Goal: Task Accomplishment & Management: Complete application form

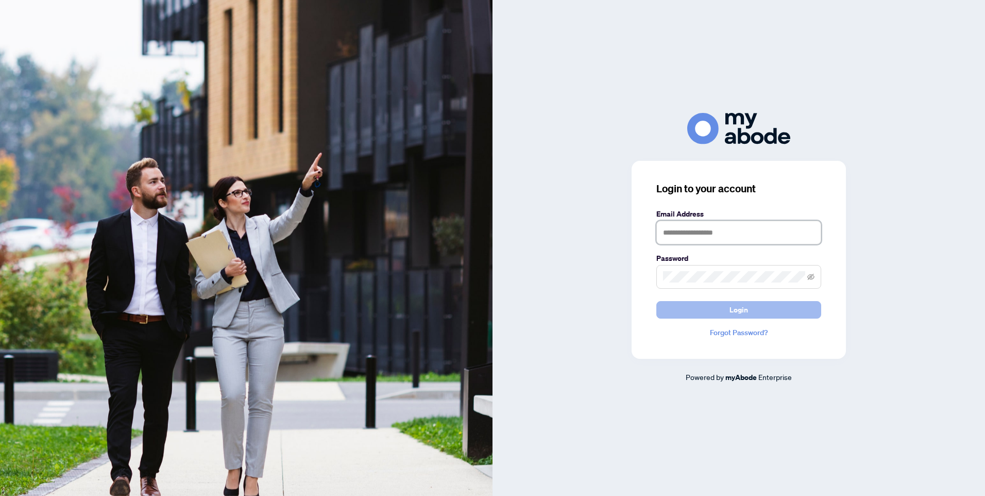
type input "**********"
click at [751, 311] on button "Login" at bounding box center [738, 310] width 165 height 18
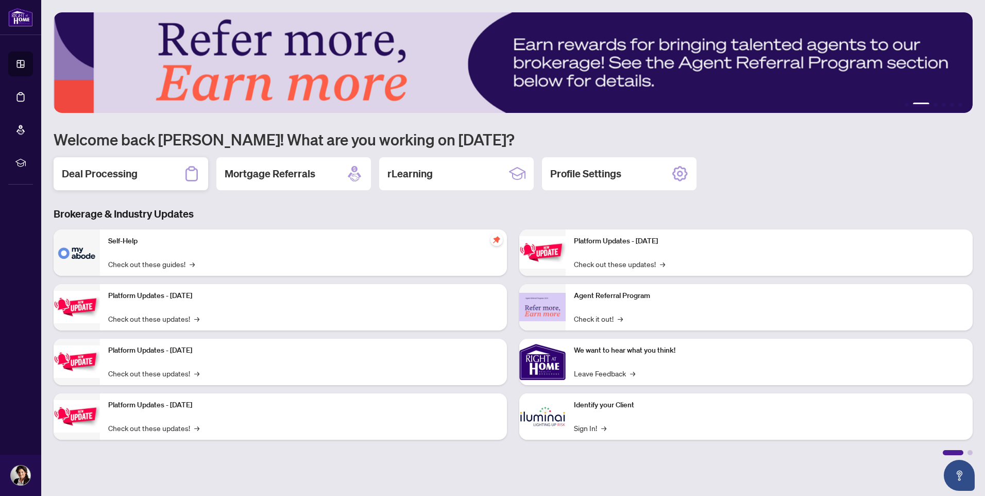
click at [132, 172] on h2 "Deal Processing" at bounding box center [100, 173] width 76 height 14
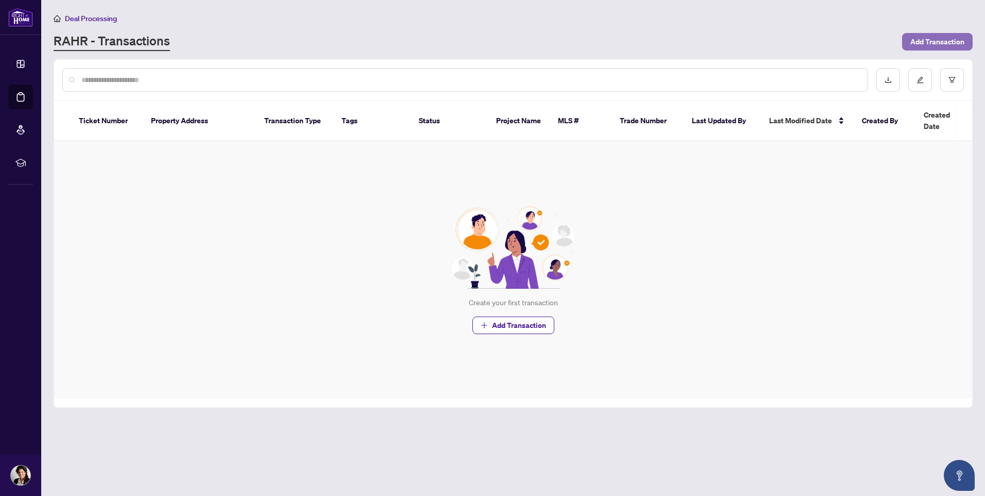
click at [952, 41] on span "Add Transaction" at bounding box center [937, 41] width 54 height 16
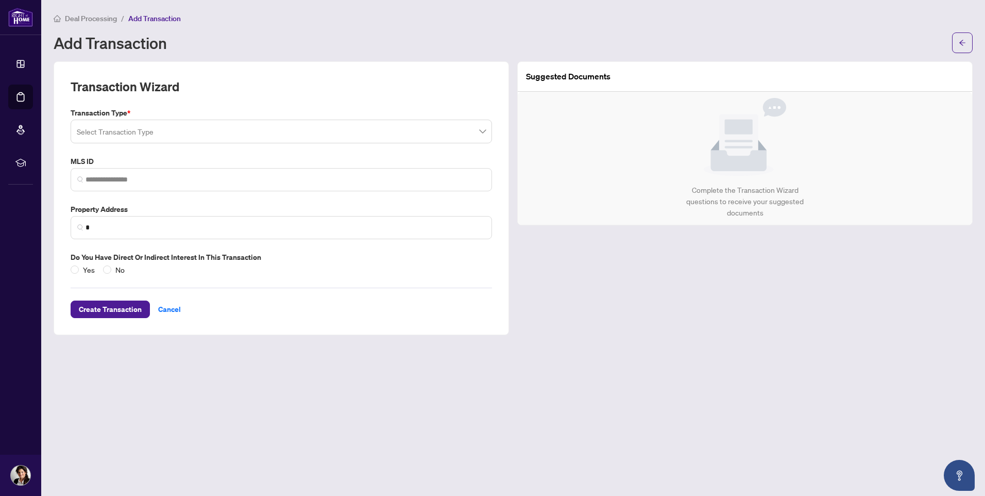
click at [141, 136] on input "search" at bounding box center [277, 133] width 400 height 23
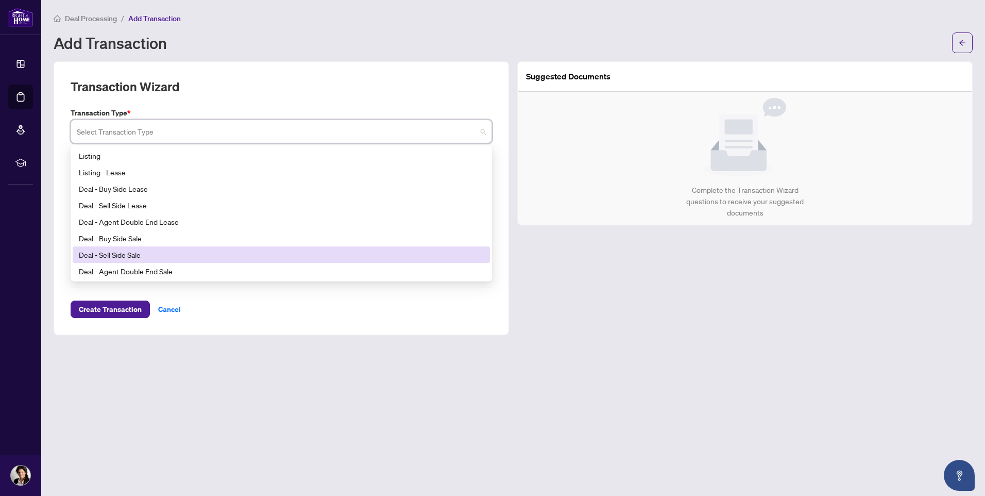
click at [136, 256] on div "Deal - Sell Side Sale" at bounding box center [281, 254] width 405 height 11
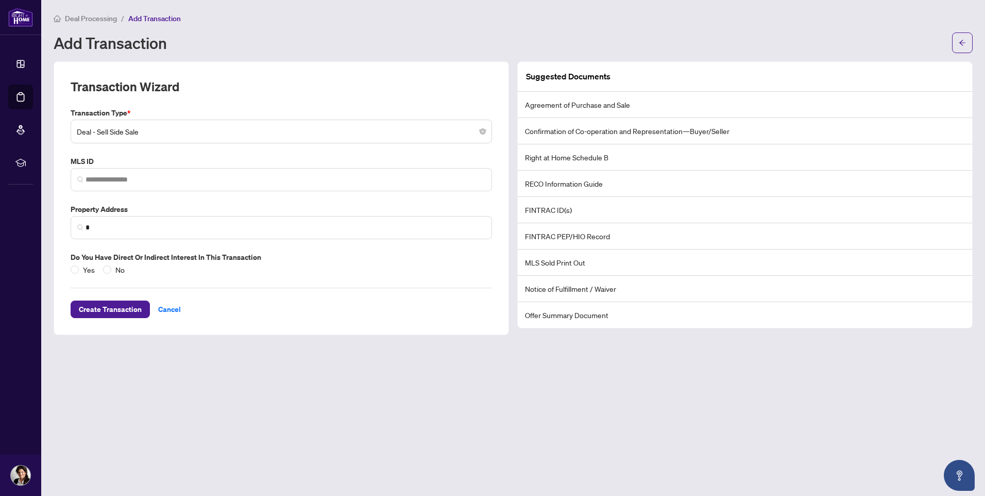
click at [620, 131] on li "Confirmation of Co-operation and Representation—Buyer/Seller" at bounding box center [745, 131] width 454 height 26
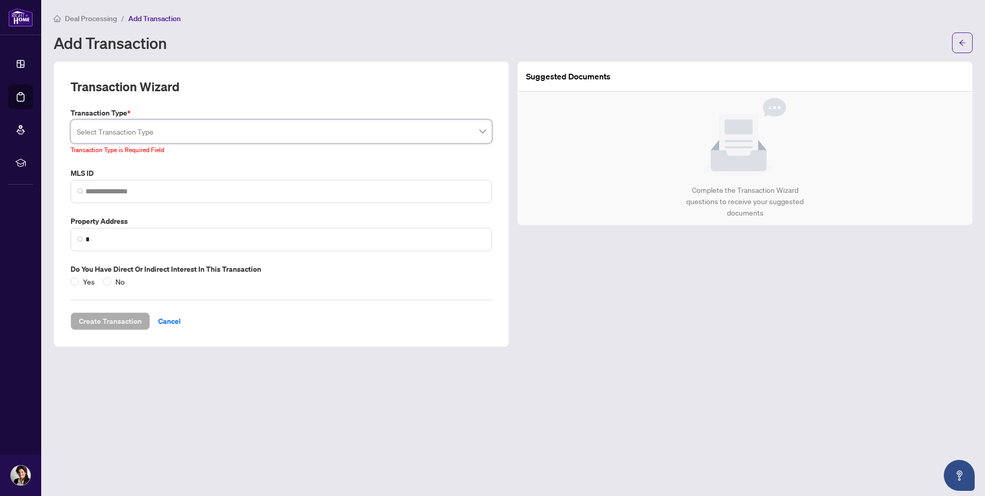
click at [482, 131] on span at bounding box center [281, 132] width 409 height 20
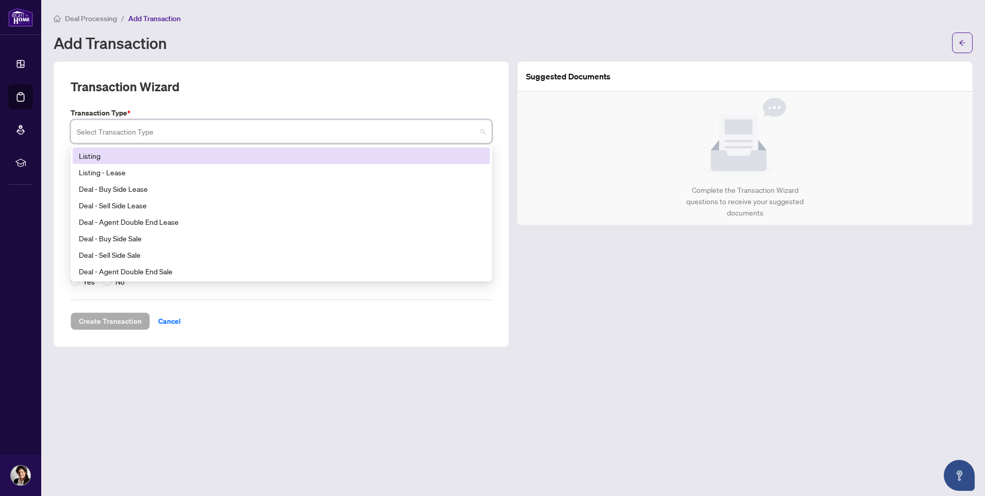
click at [106, 153] on div "Listing" at bounding box center [281, 155] width 405 height 11
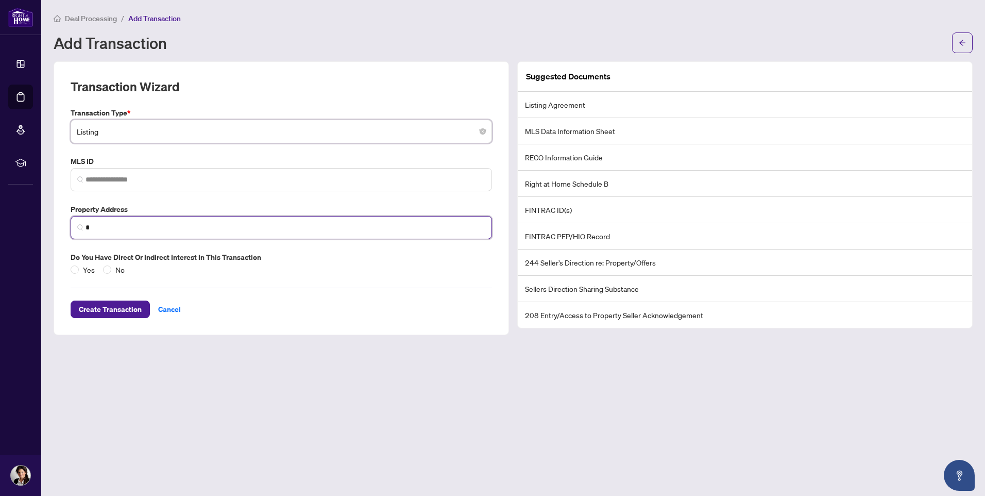
click at [109, 230] on input "*" at bounding box center [286, 227] width 400 height 11
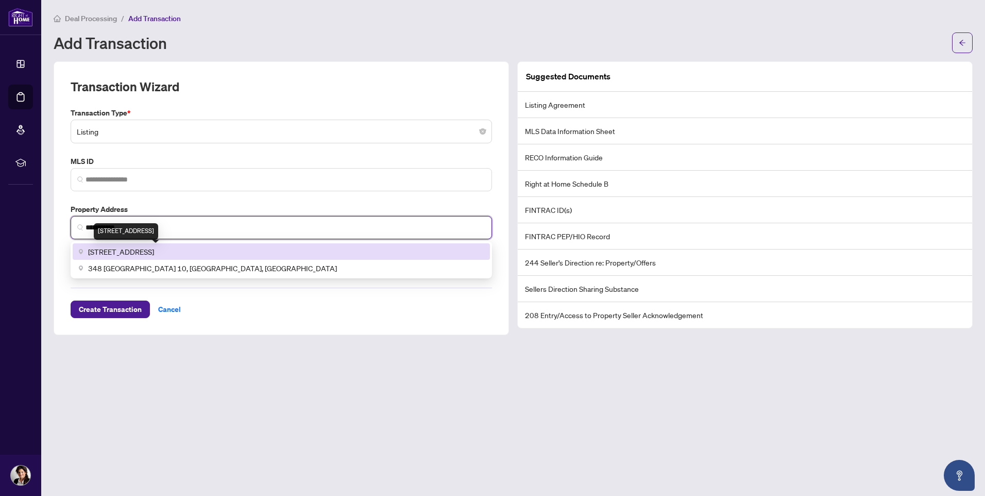
click at [154, 252] on span "348 Nahani Way, Mississauga, ON, Canada" at bounding box center [121, 251] width 66 height 11
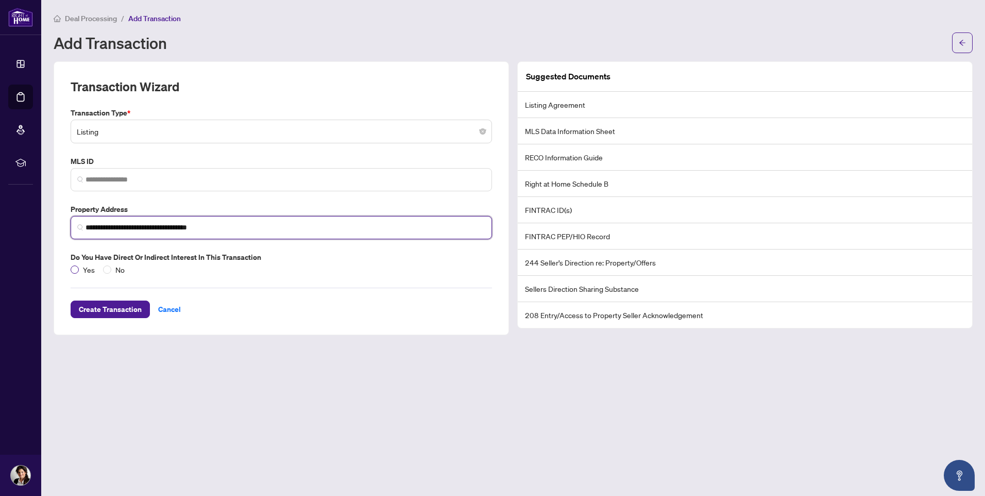
type input "**********"
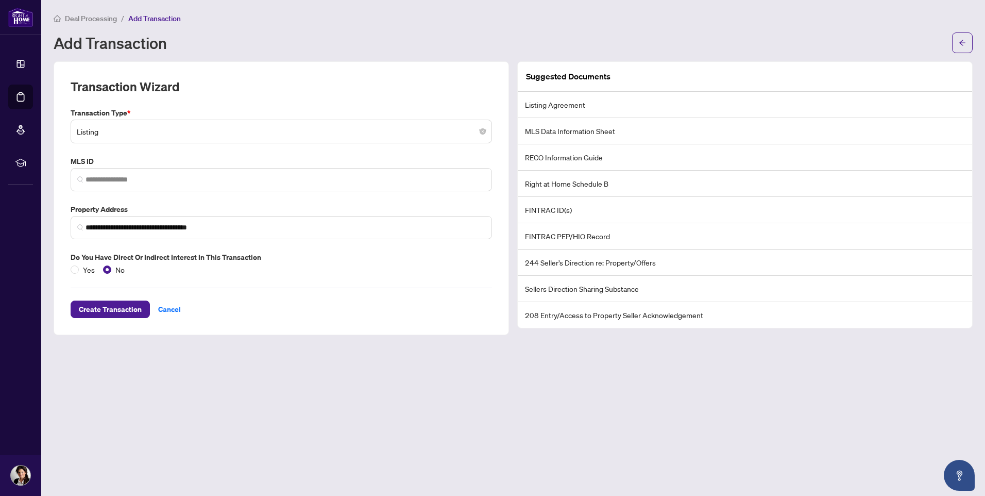
click at [558, 211] on li "FINTRAC ID(s)" at bounding box center [745, 210] width 454 height 26
click at [102, 311] on span "Create Transaction" at bounding box center [110, 309] width 63 height 16
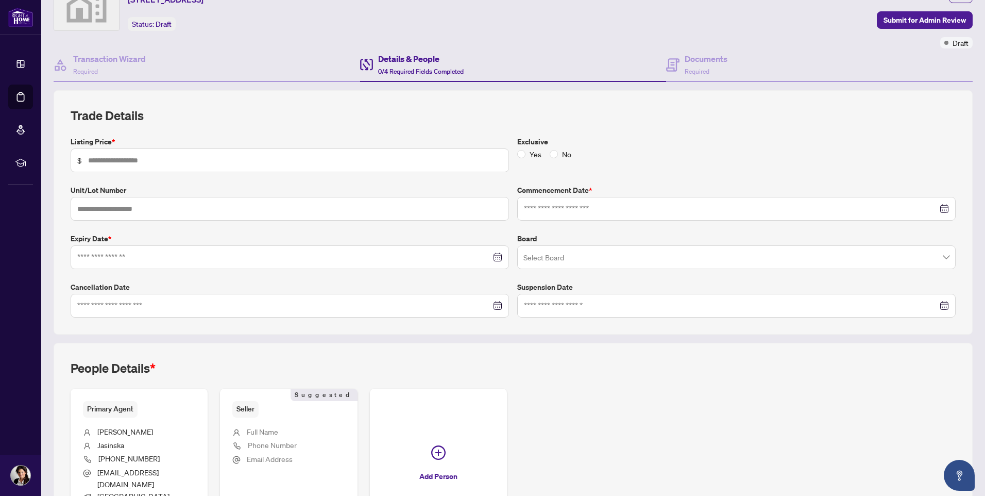
scroll to position [38, 0]
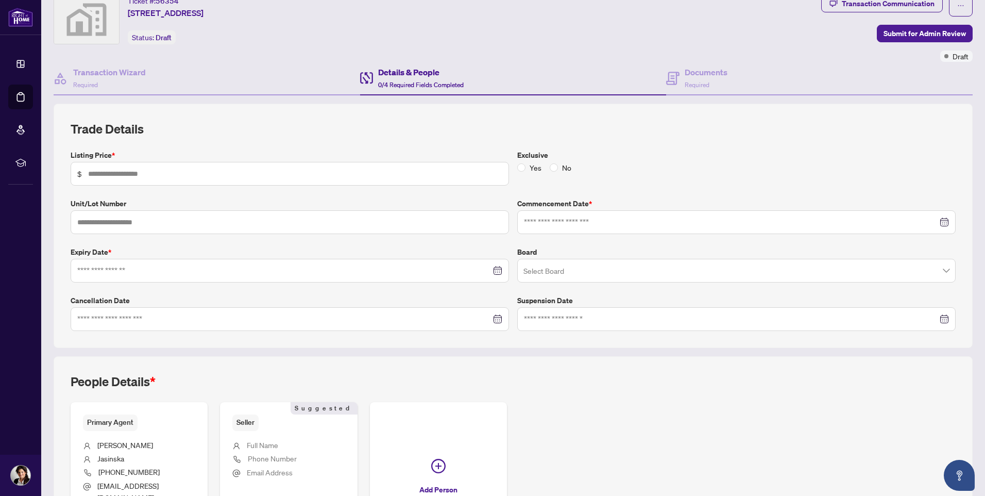
click at [419, 87] on span "0/4 Required Fields Completed" at bounding box center [421, 85] width 86 height 8
click at [329, 71] on div "Transaction Wizard Required" at bounding box center [207, 78] width 307 height 33
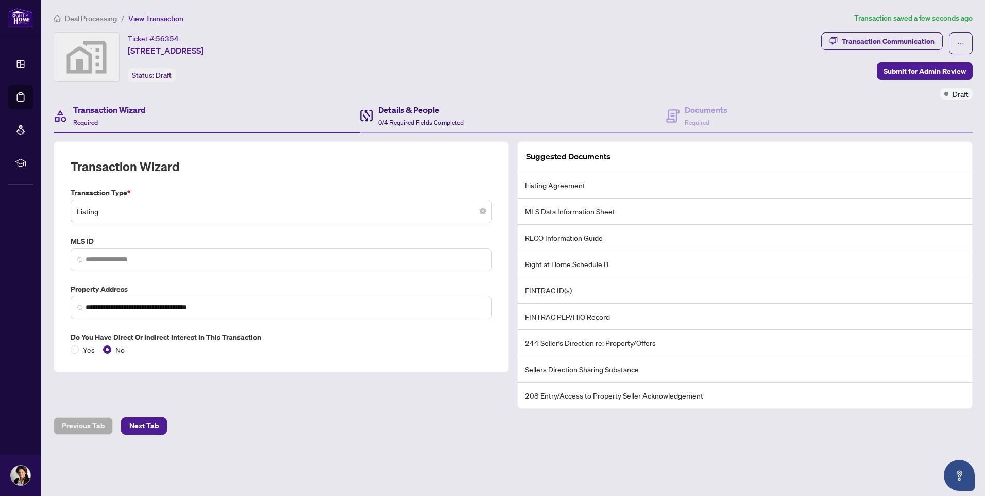
click at [402, 126] on span "0/4 Required Fields Completed" at bounding box center [421, 122] width 86 height 8
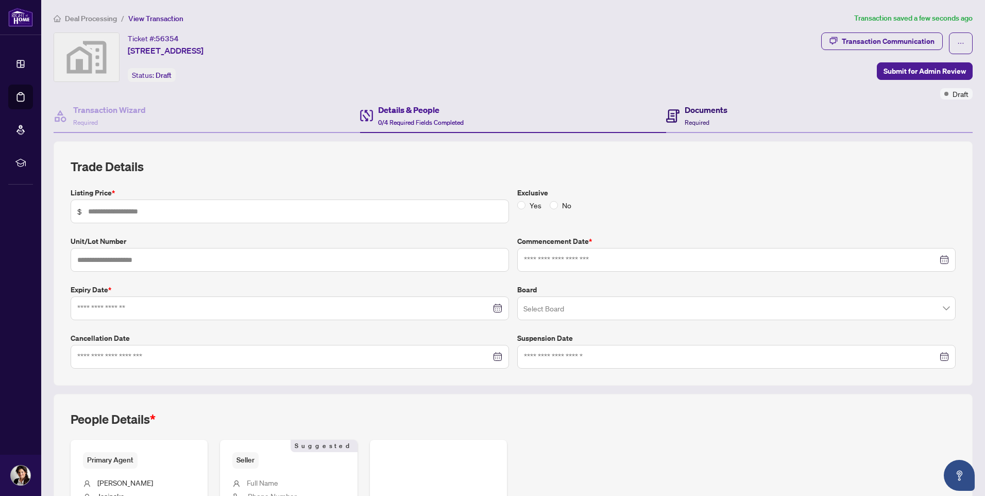
click at [699, 124] on span "Required" at bounding box center [697, 122] width 25 height 8
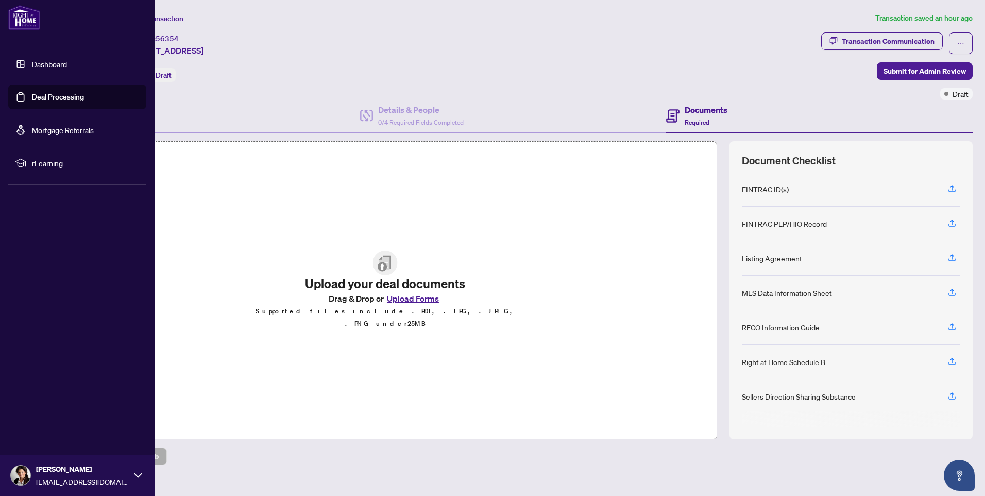
click at [42, 65] on link "Dashboard" at bounding box center [49, 63] width 35 height 9
